Goal: Task Accomplishment & Management: Complete application form

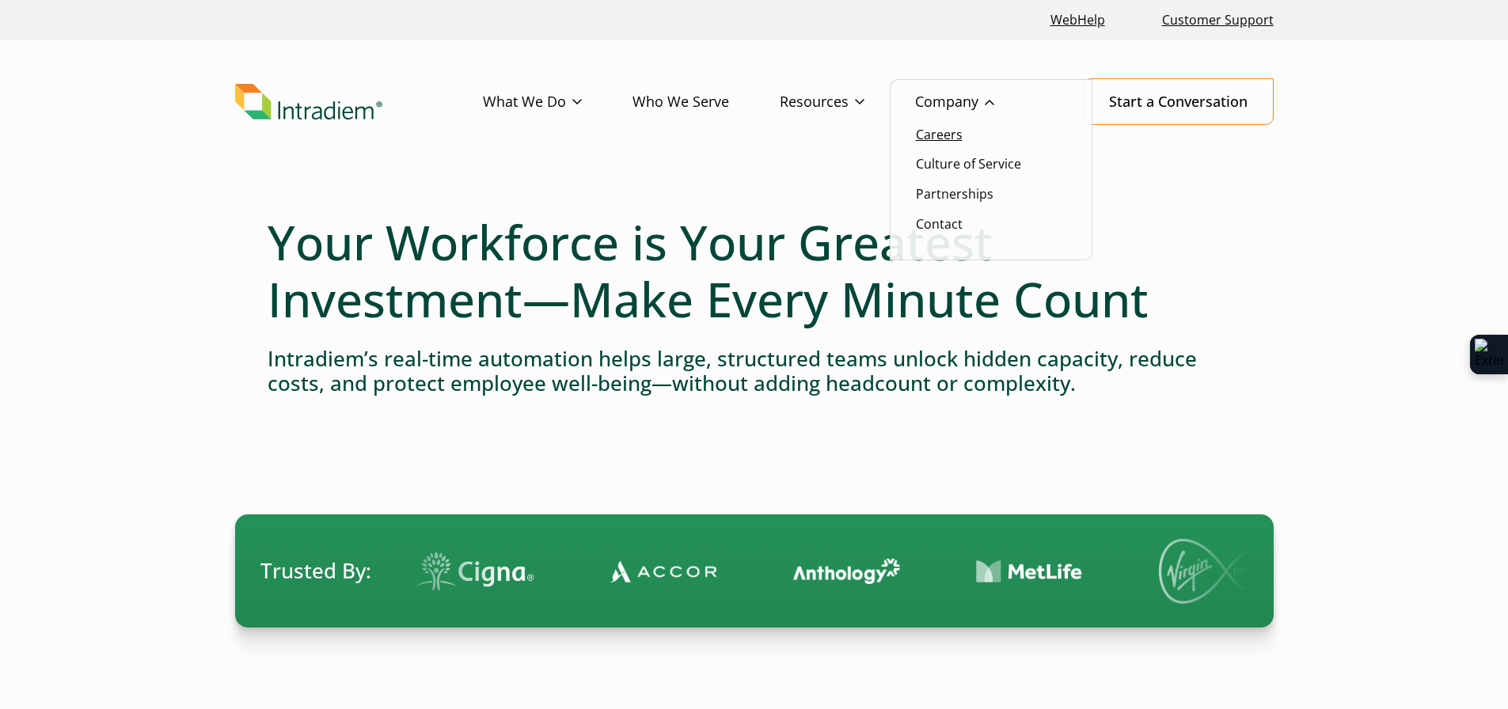
click at [938, 135] on link "Careers" at bounding box center [939, 134] width 47 height 17
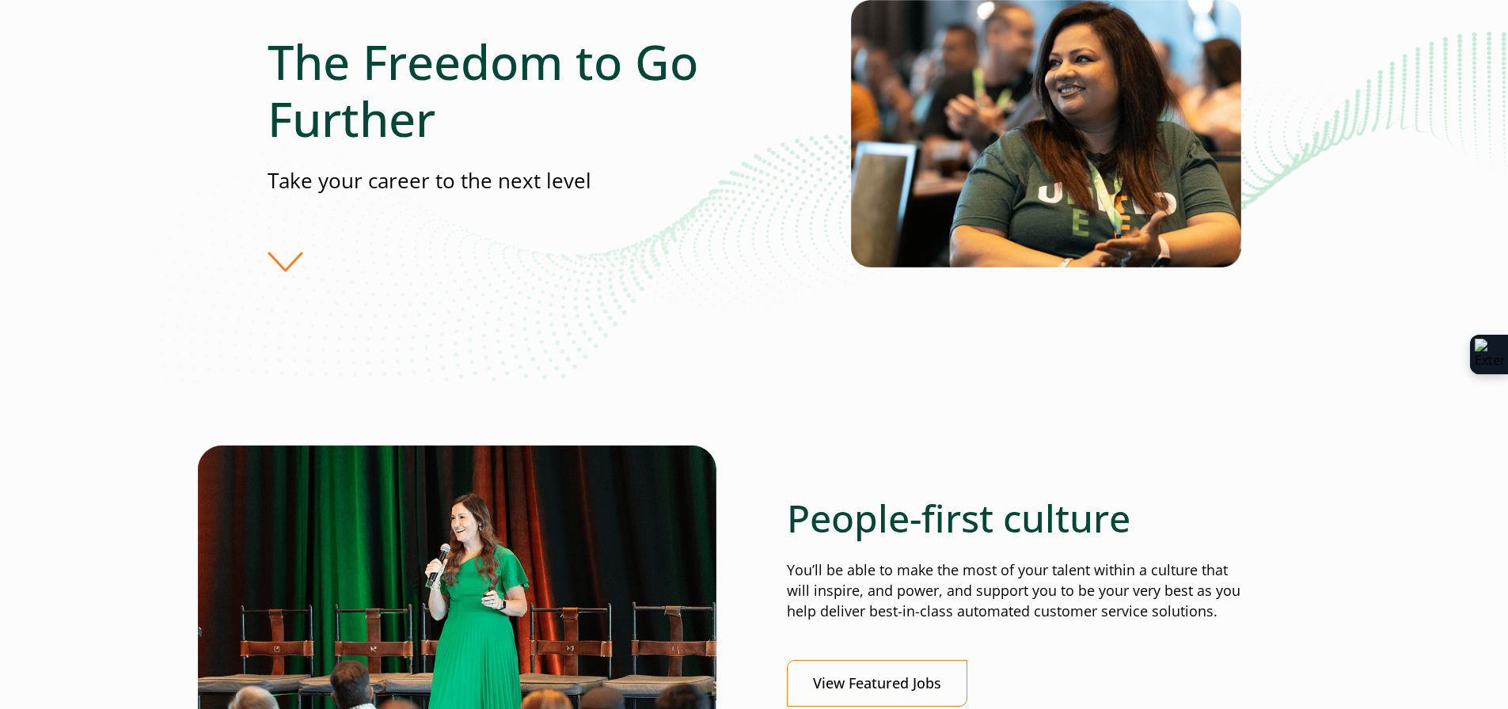
scroll to position [237, 0]
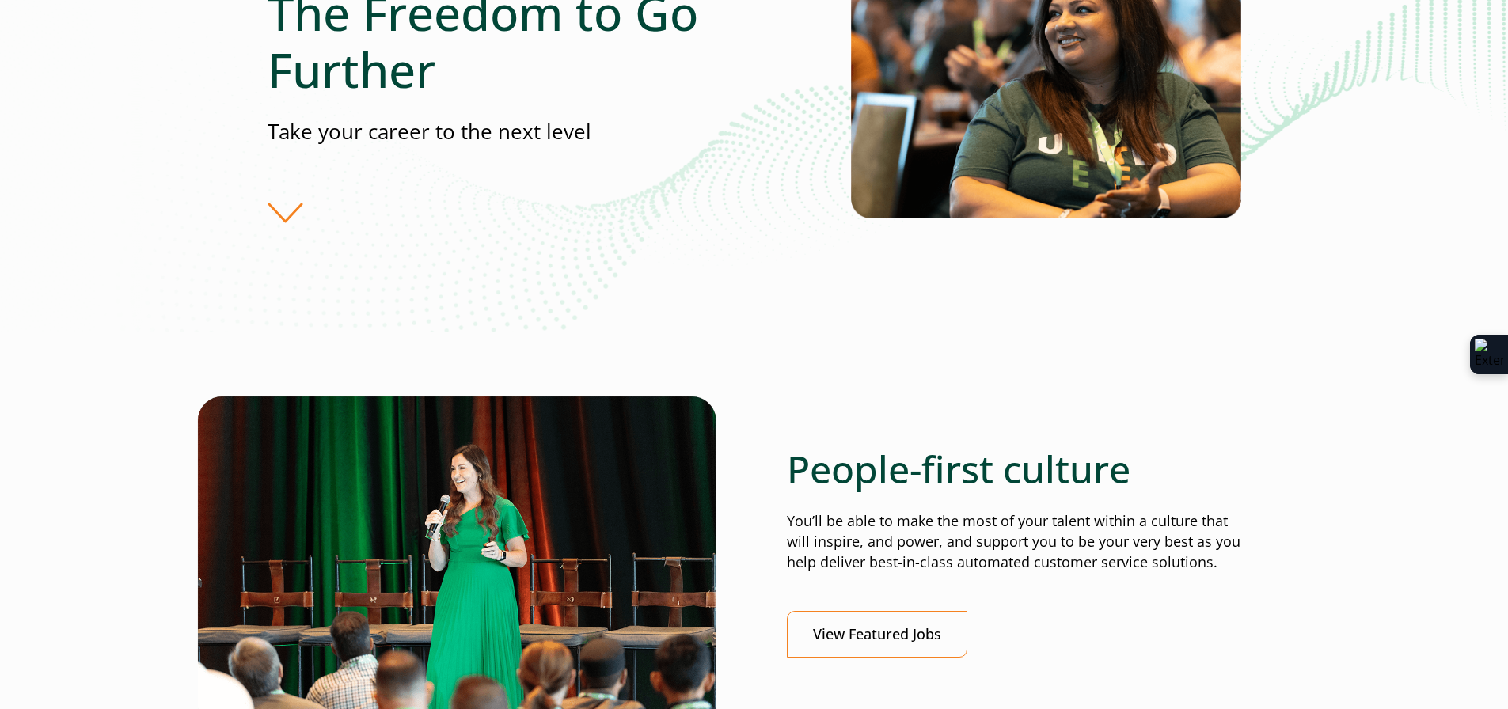
click at [287, 212] on div "The Freedom to Go Further Take your career to the next level" at bounding box center [559, 103] width 583 height 238
click at [284, 204] on div "The Freedom to Go Further Take your career to the next level" at bounding box center [559, 103] width 583 height 238
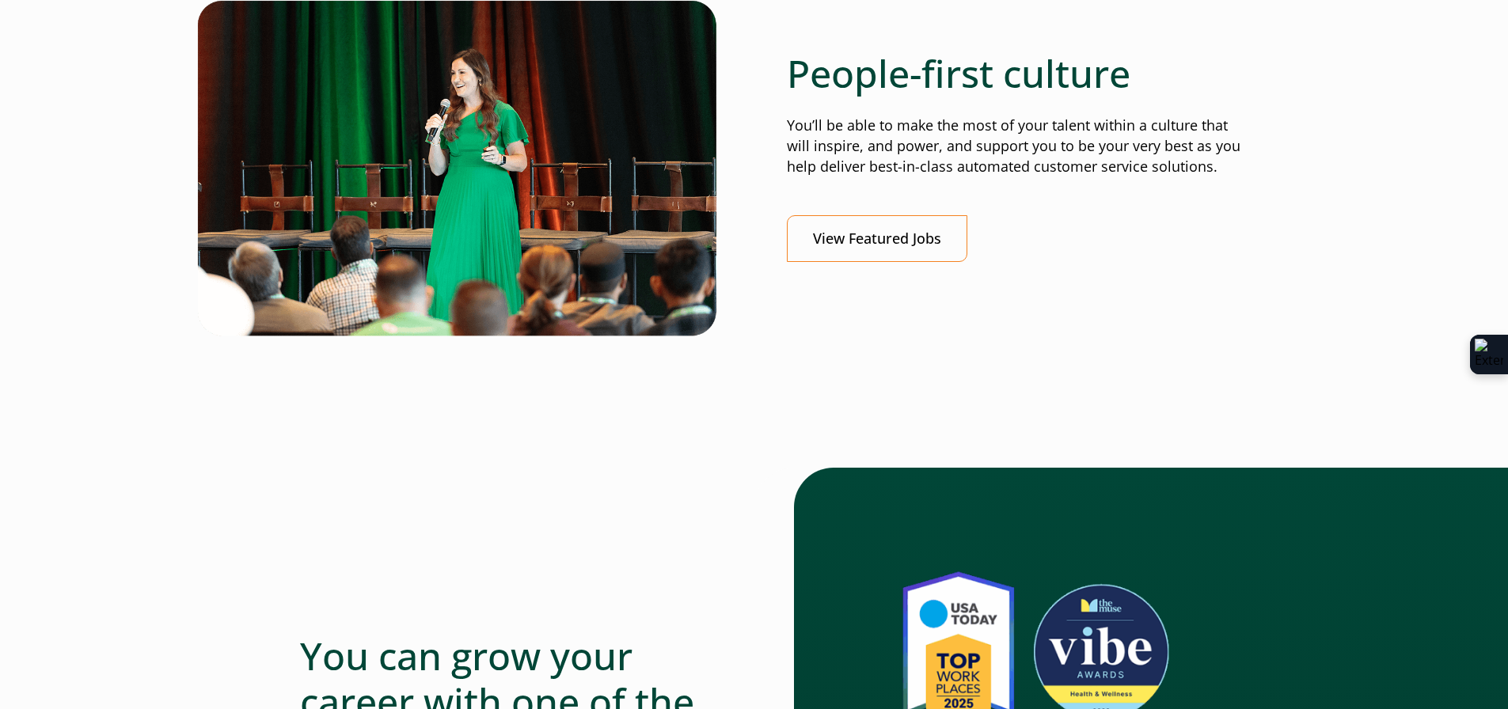
scroll to position [712, 0]
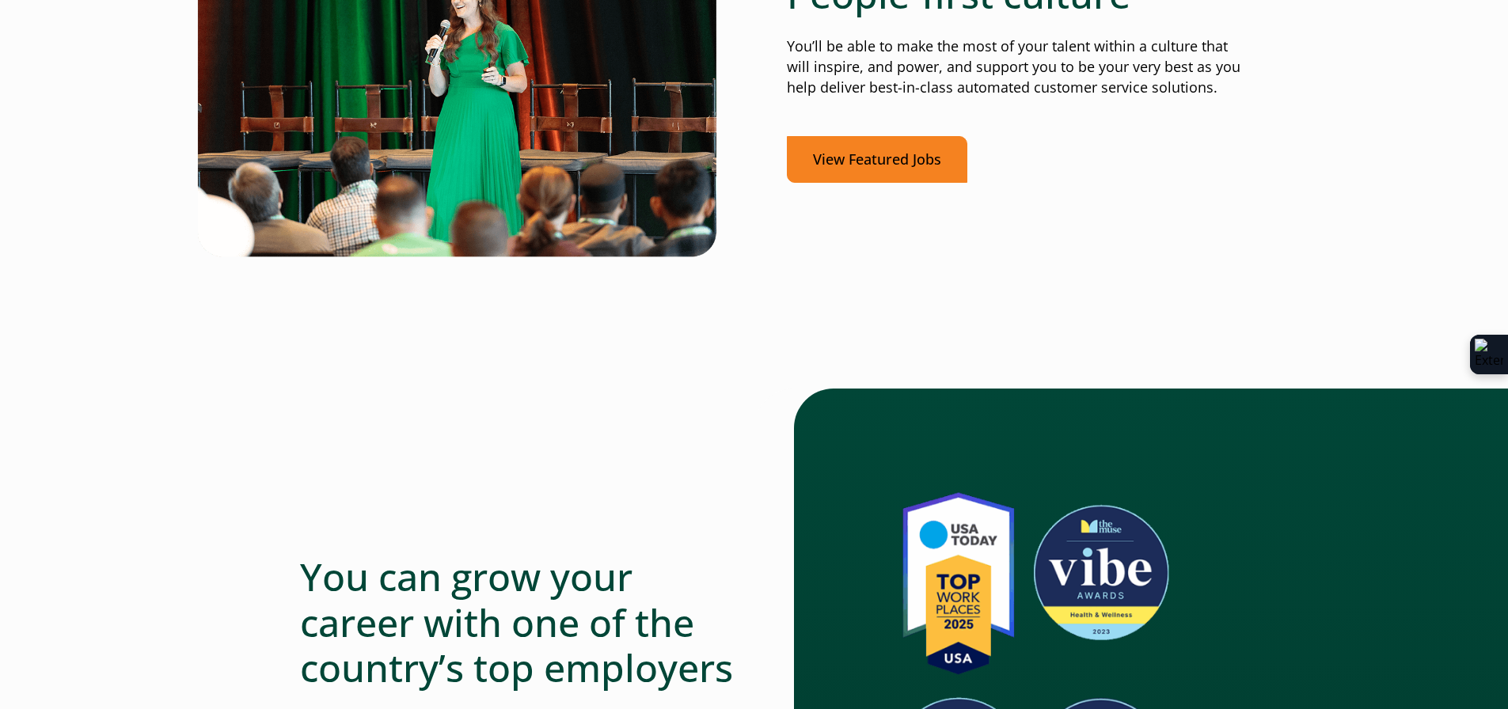
click at [818, 175] on link "View Featured Jobs" at bounding box center [877, 159] width 180 height 47
